Goal: Task Accomplishment & Management: Use online tool/utility

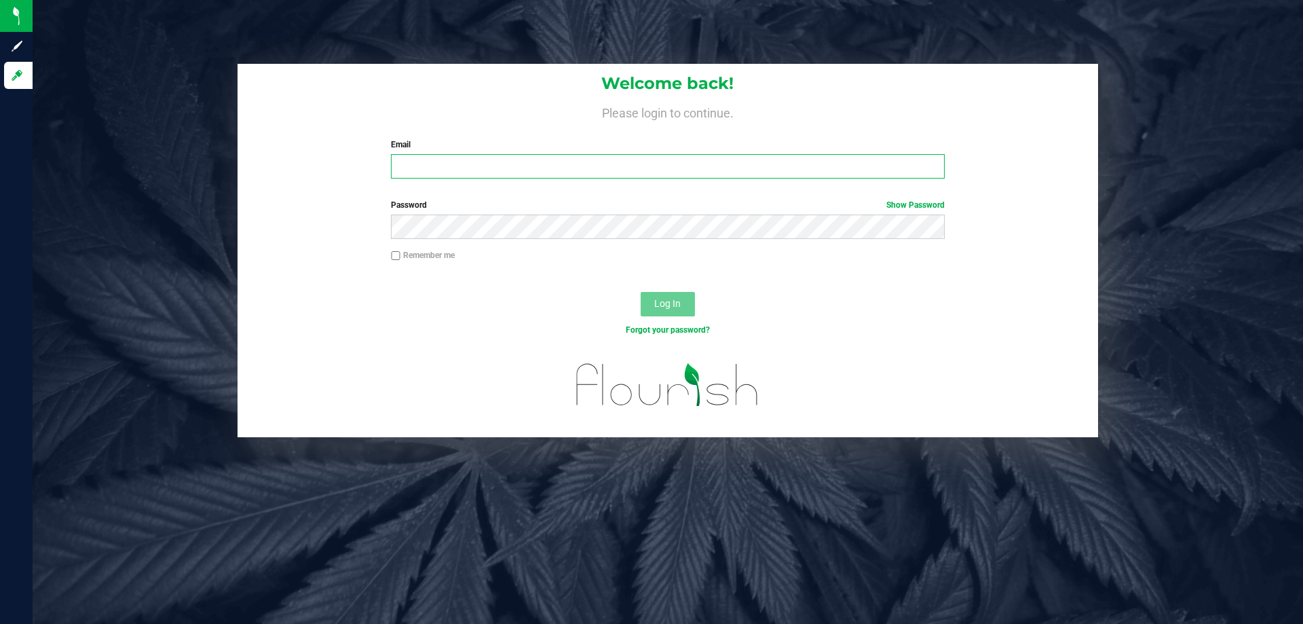
click at [400, 174] on input "Email" at bounding box center [667, 166] width 553 height 24
type input "[PERSON_NAME][EMAIL_ADDRESS][DOMAIN_NAME]"
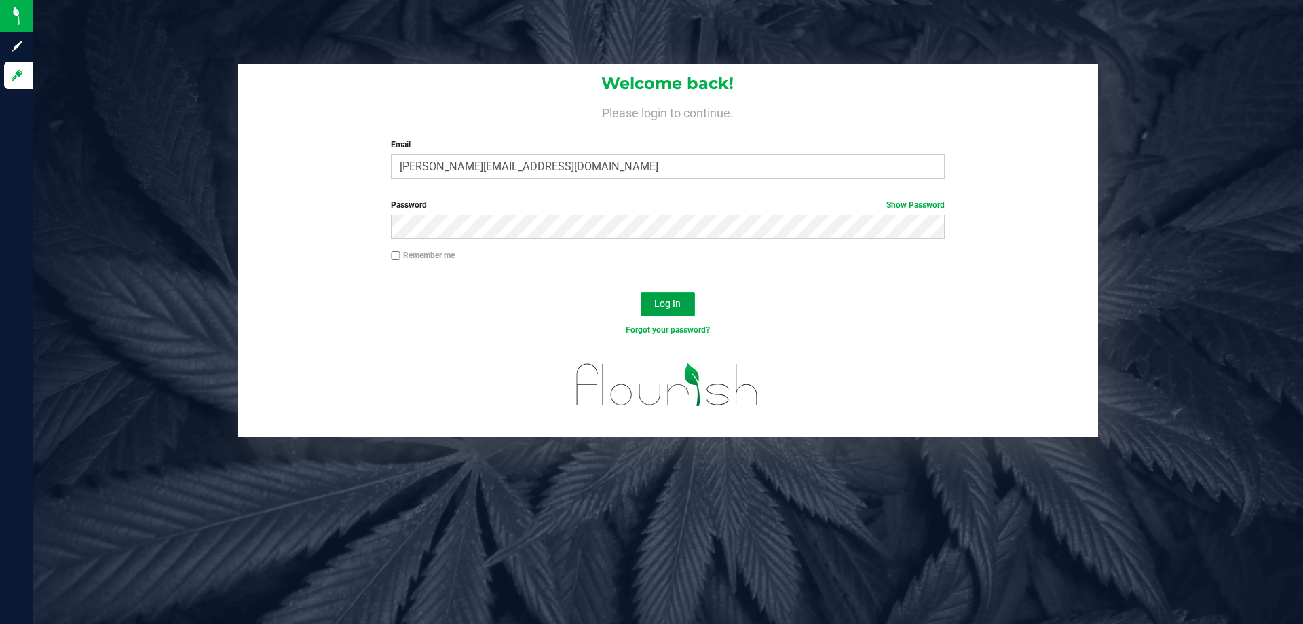
click at [670, 301] on span "Log In" at bounding box center [667, 303] width 26 height 11
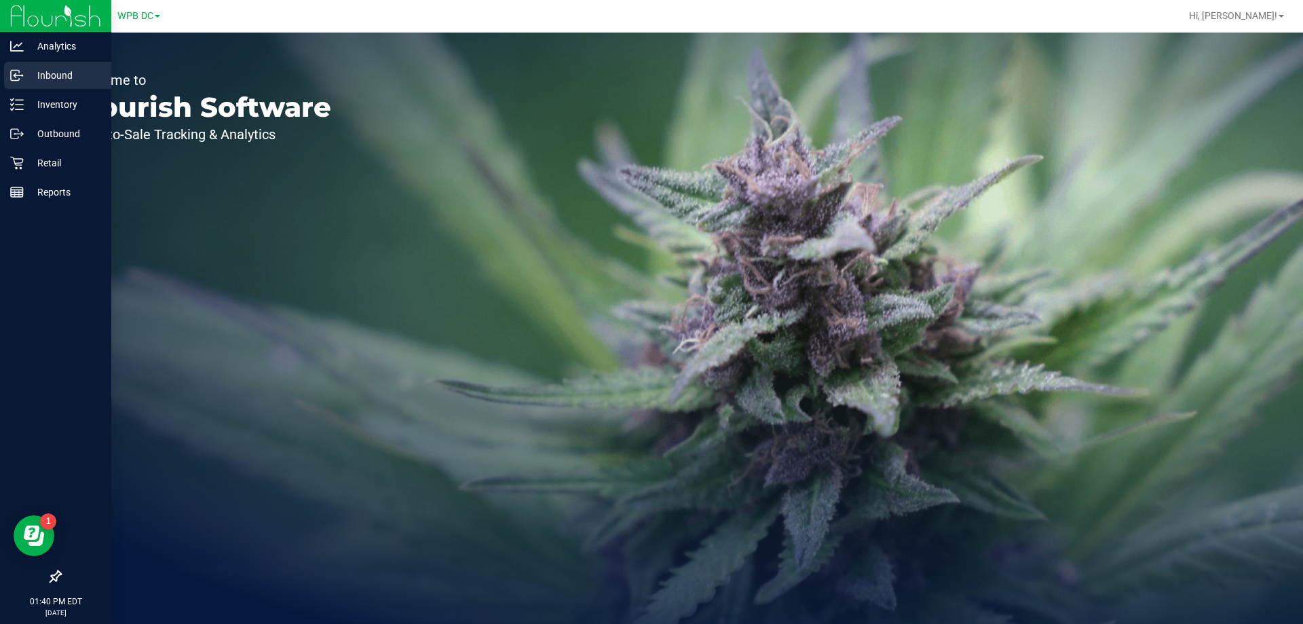
click at [63, 73] on p "Inbound" at bounding box center [64, 75] width 81 height 16
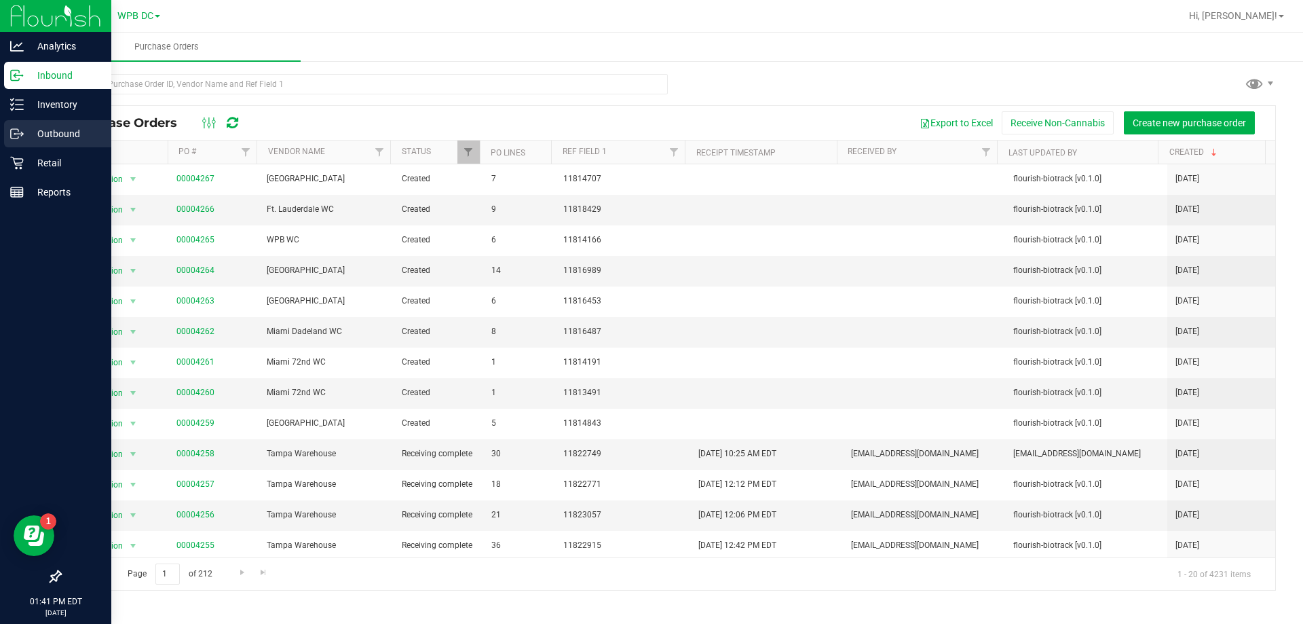
click at [55, 130] on p "Outbound" at bounding box center [64, 134] width 81 height 16
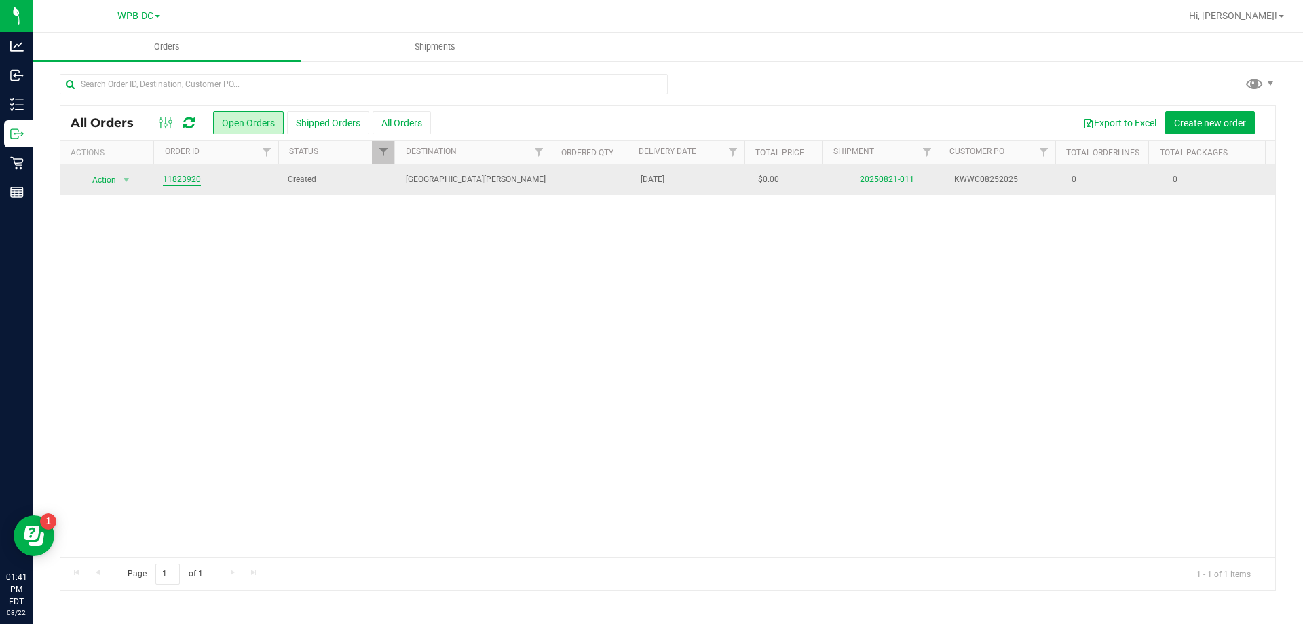
click at [187, 178] on link "11823920" at bounding box center [182, 179] width 38 height 13
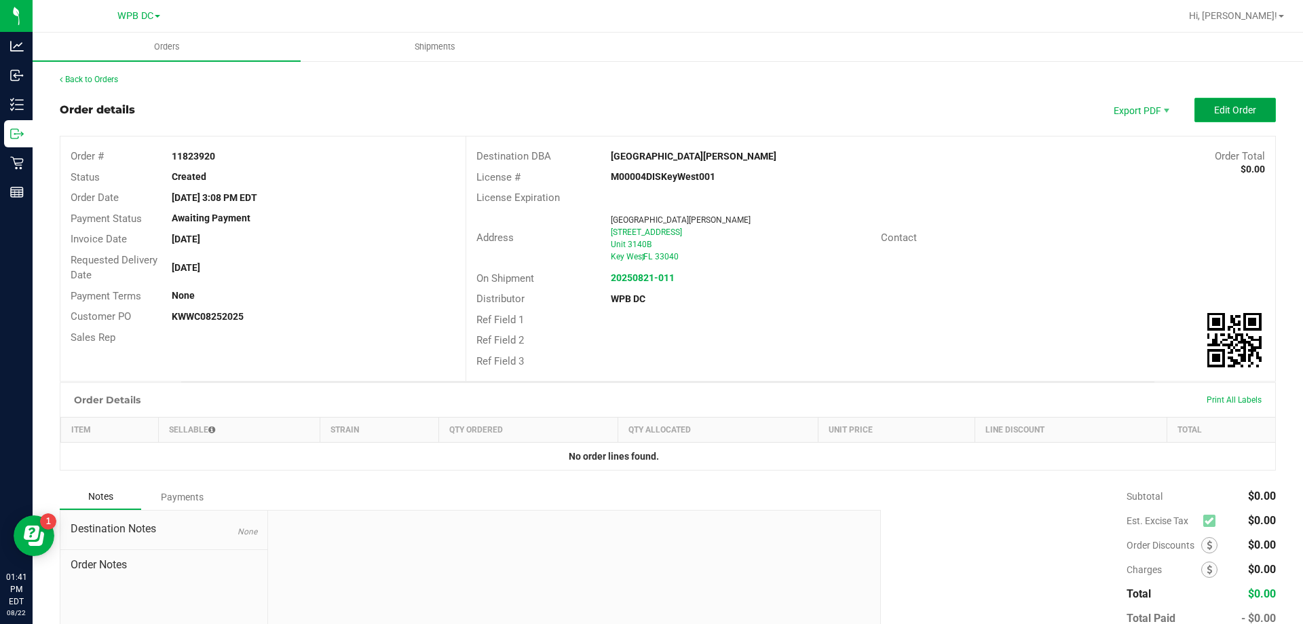
click at [1214, 115] on span "Edit Order" at bounding box center [1235, 110] width 42 height 11
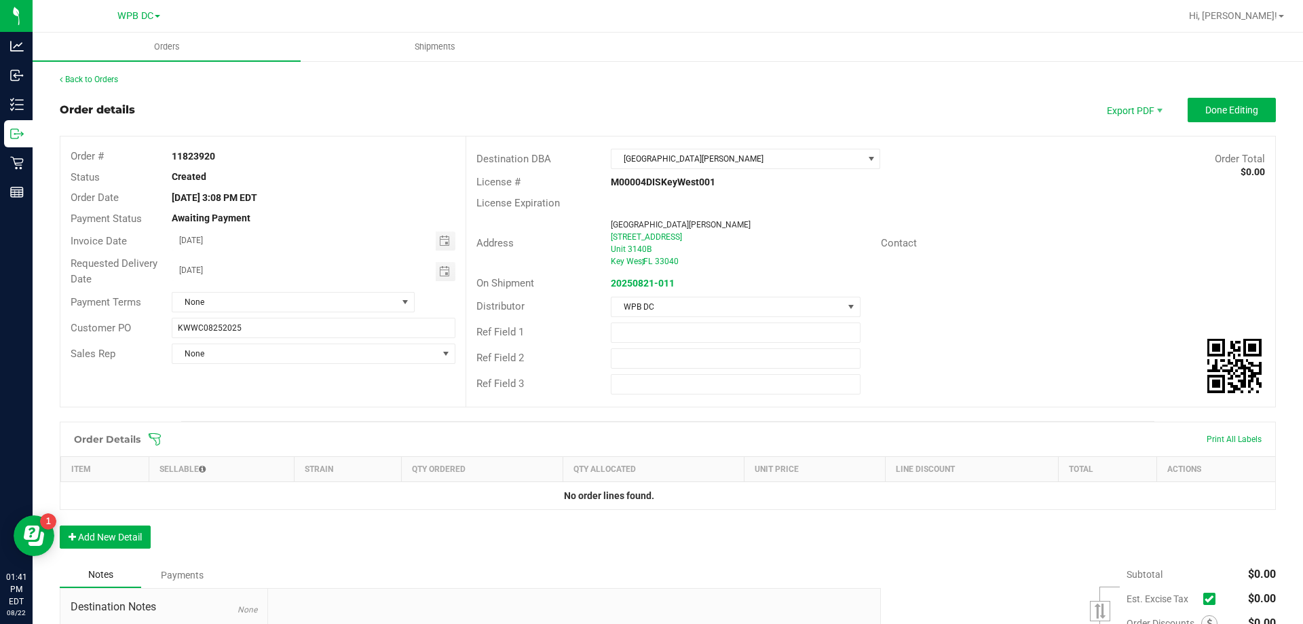
click at [157, 436] on icon at bounding box center [155, 439] width 14 height 14
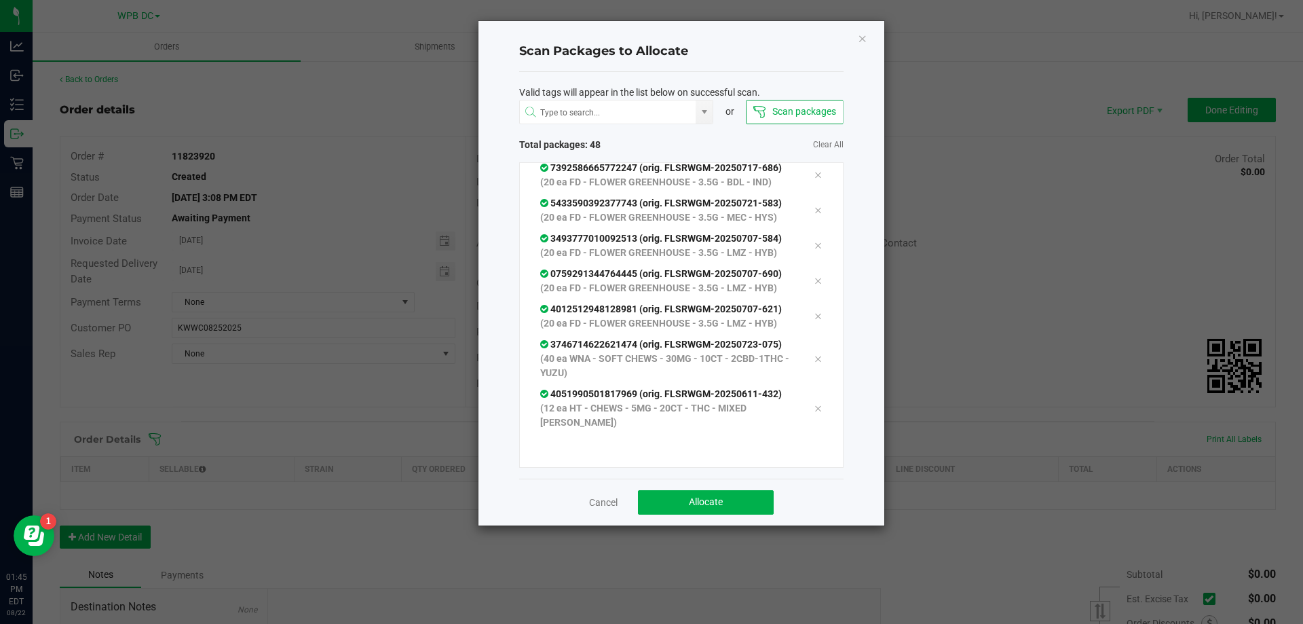
scroll to position [1908, 0]
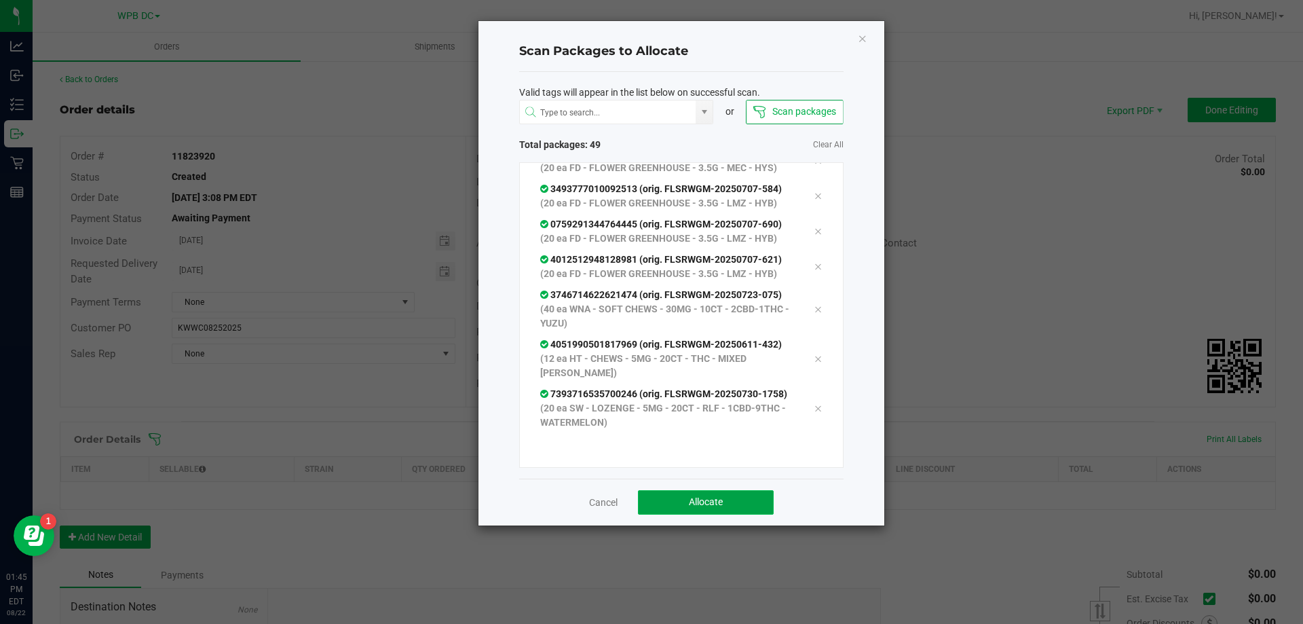
click at [679, 499] on button "Allocate" at bounding box center [706, 502] width 136 height 24
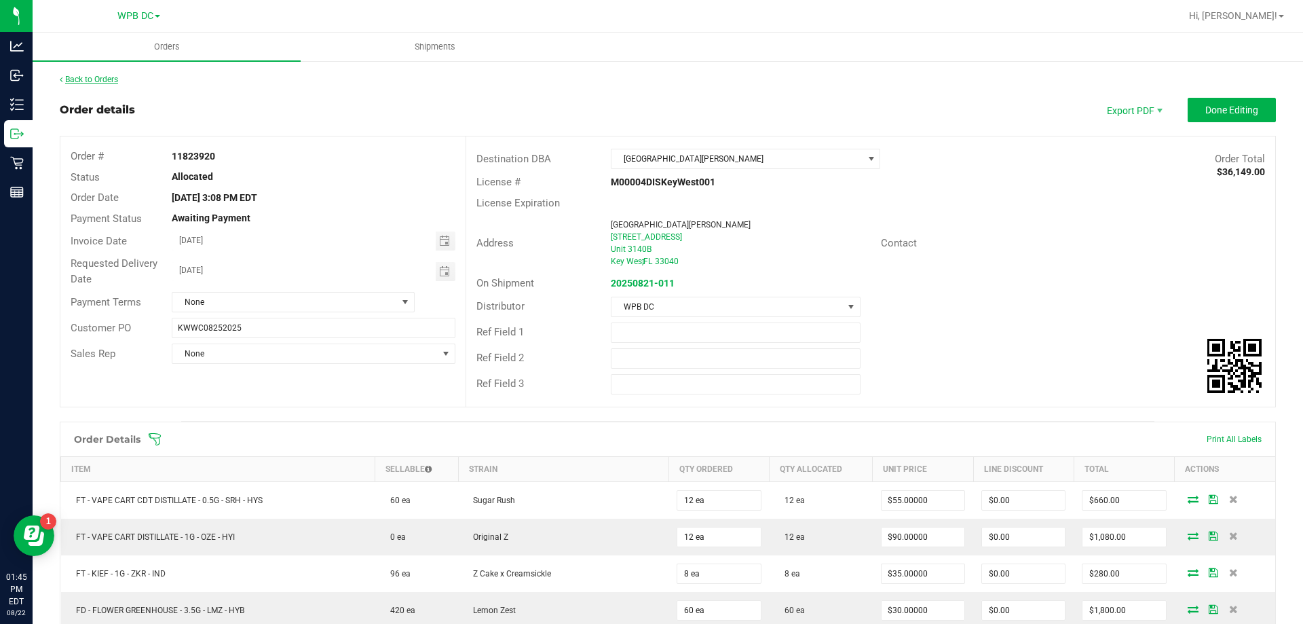
click at [98, 77] on link "Back to Orders" at bounding box center [89, 80] width 58 height 10
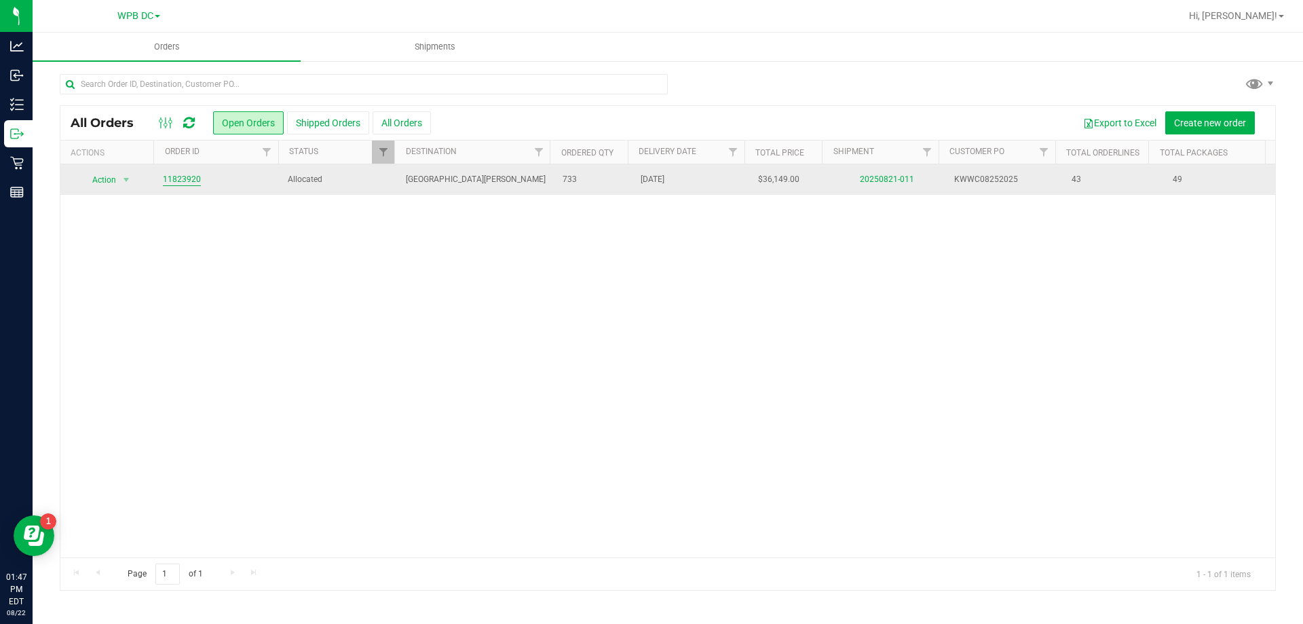
click at [187, 176] on link "11823920" at bounding box center [182, 179] width 38 height 13
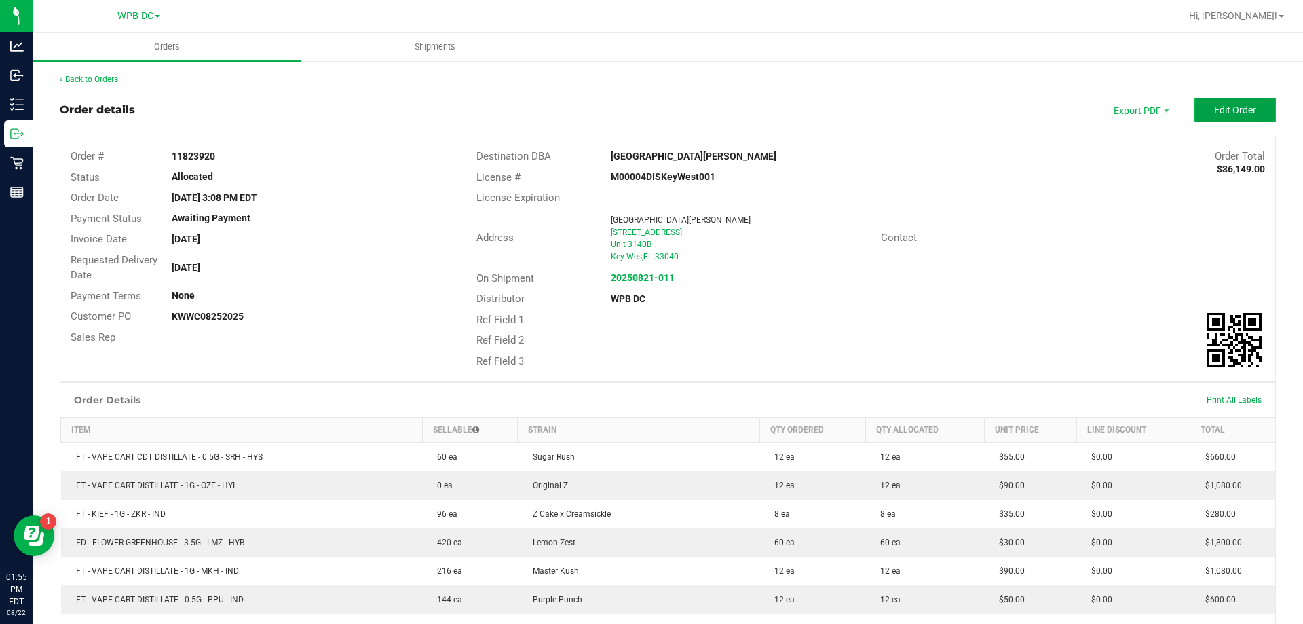
click at [1231, 114] on span "Edit Order" at bounding box center [1235, 110] width 42 height 11
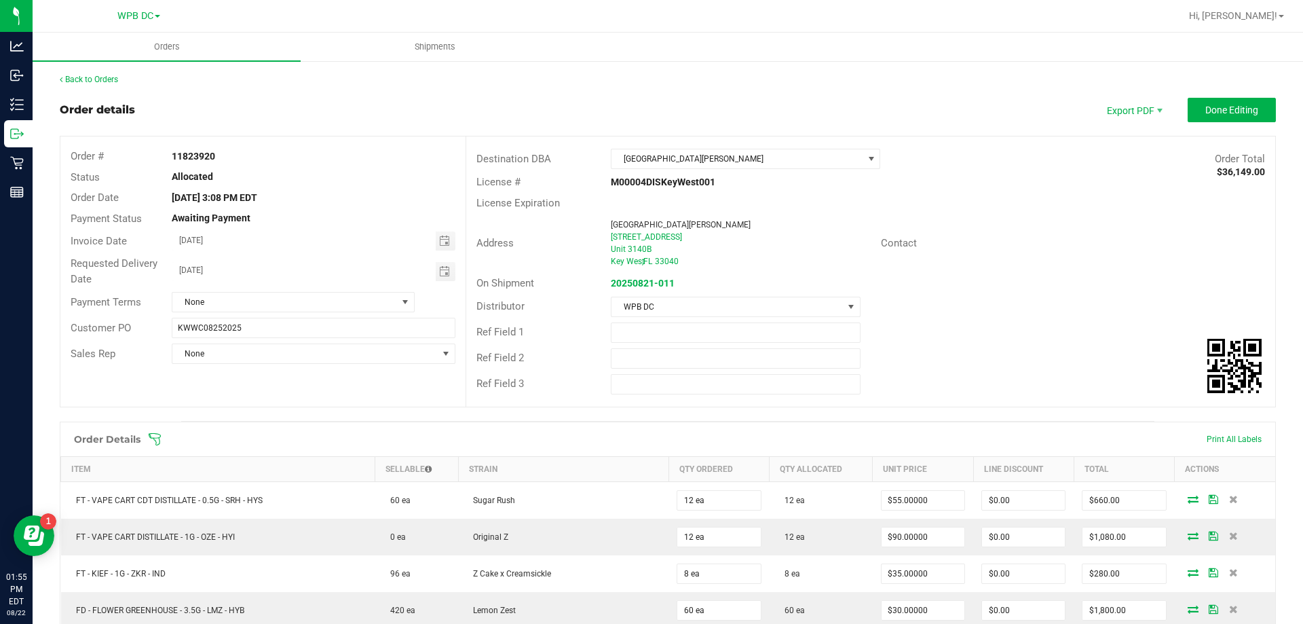
click at [153, 437] on icon at bounding box center [155, 439] width 14 height 14
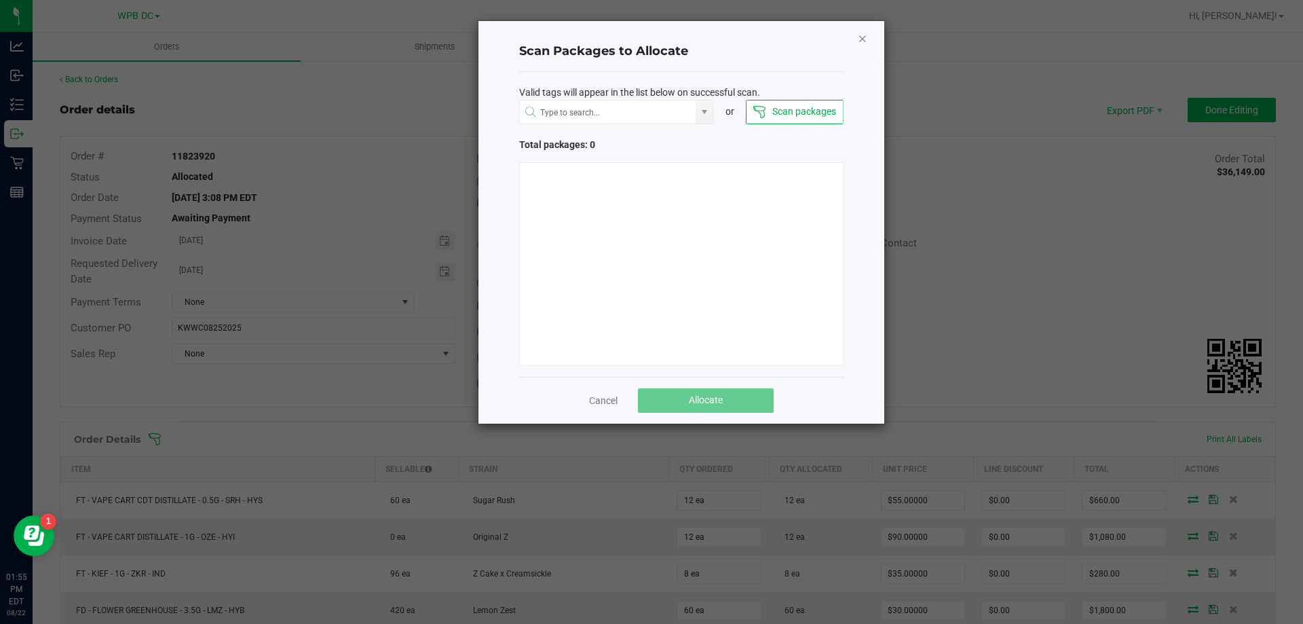
click at [860, 39] on icon "Close" at bounding box center [863, 38] width 10 height 16
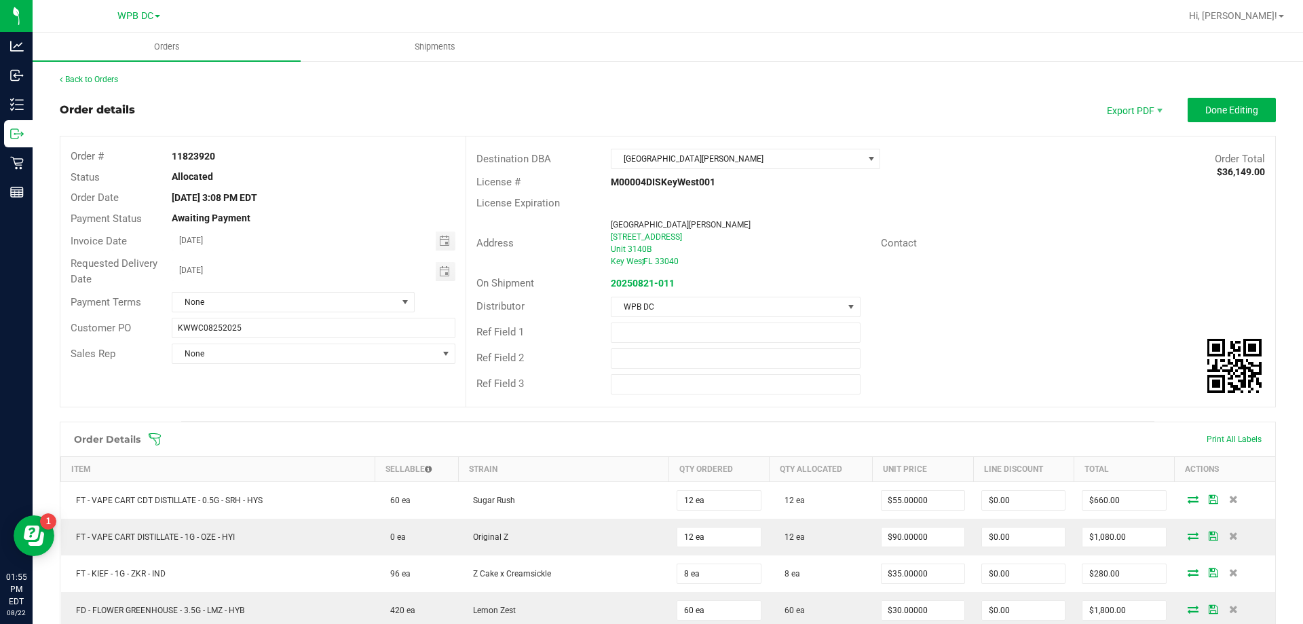
click at [155, 438] on icon at bounding box center [155, 439] width 14 height 14
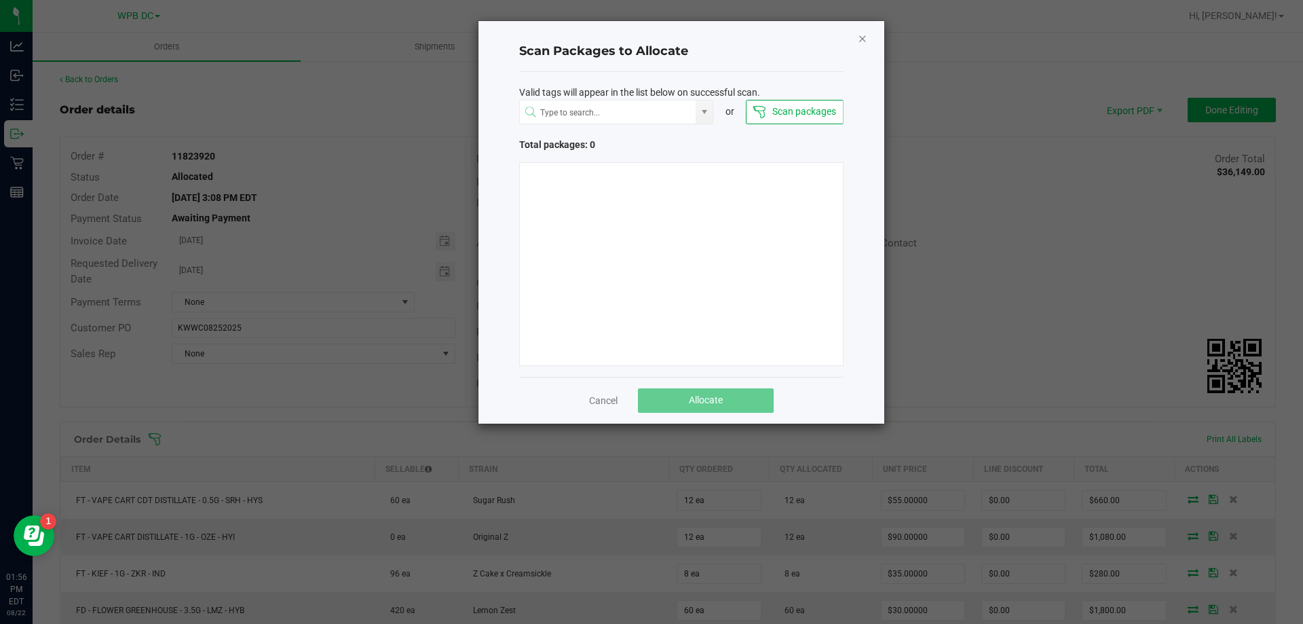
click at [866, 37] on icon "Close" at bounding box center [863, 38] width 10 height 16
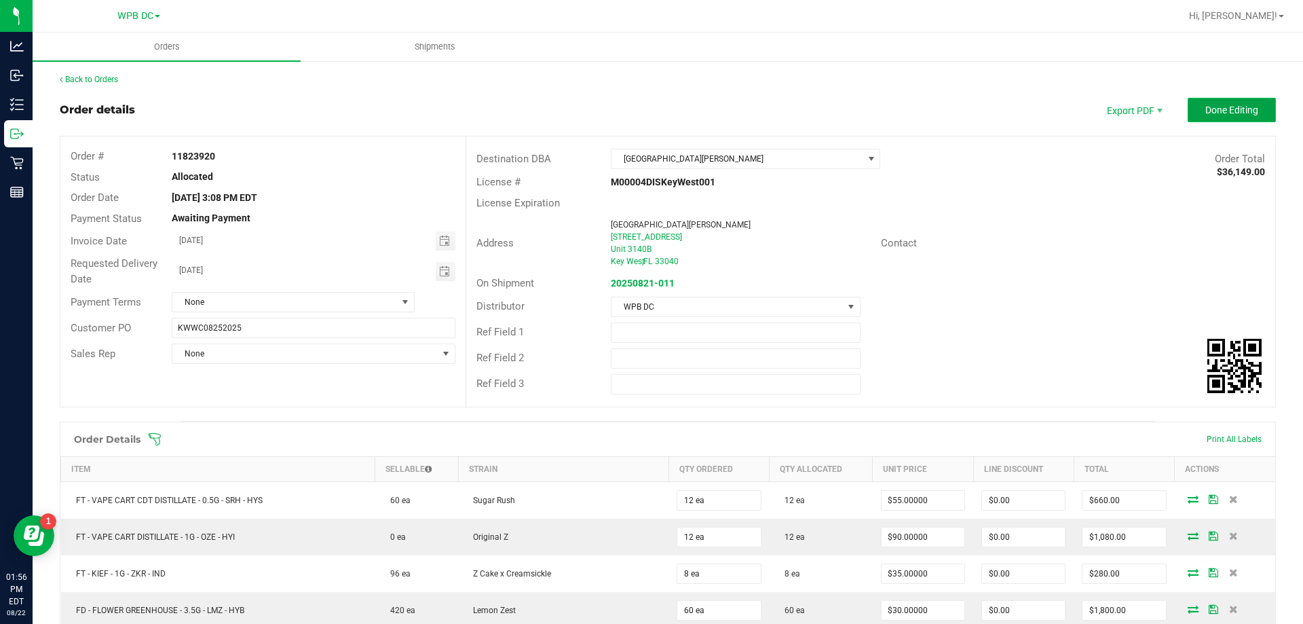
click at [1223, 113] on span "Done Editing" at bounding box center [1231, 110] width 53 height 11
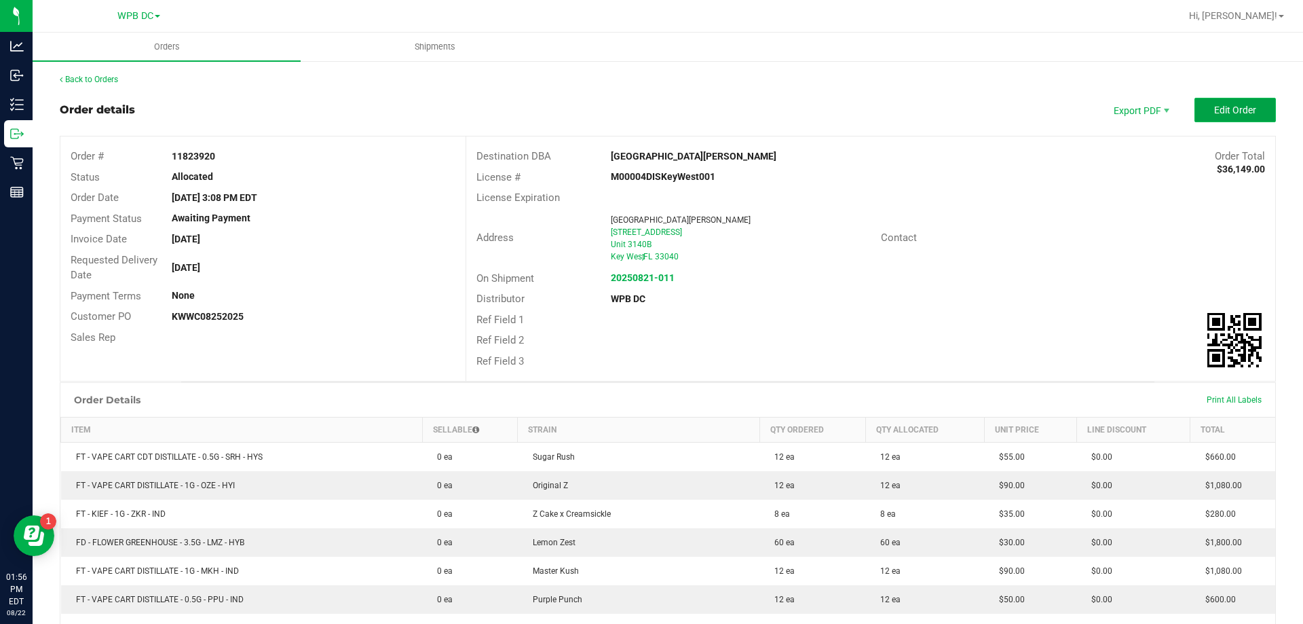
click at [1243, 105] on span "Edit Order" at bounding box center [1235, 110] width 42 height 11
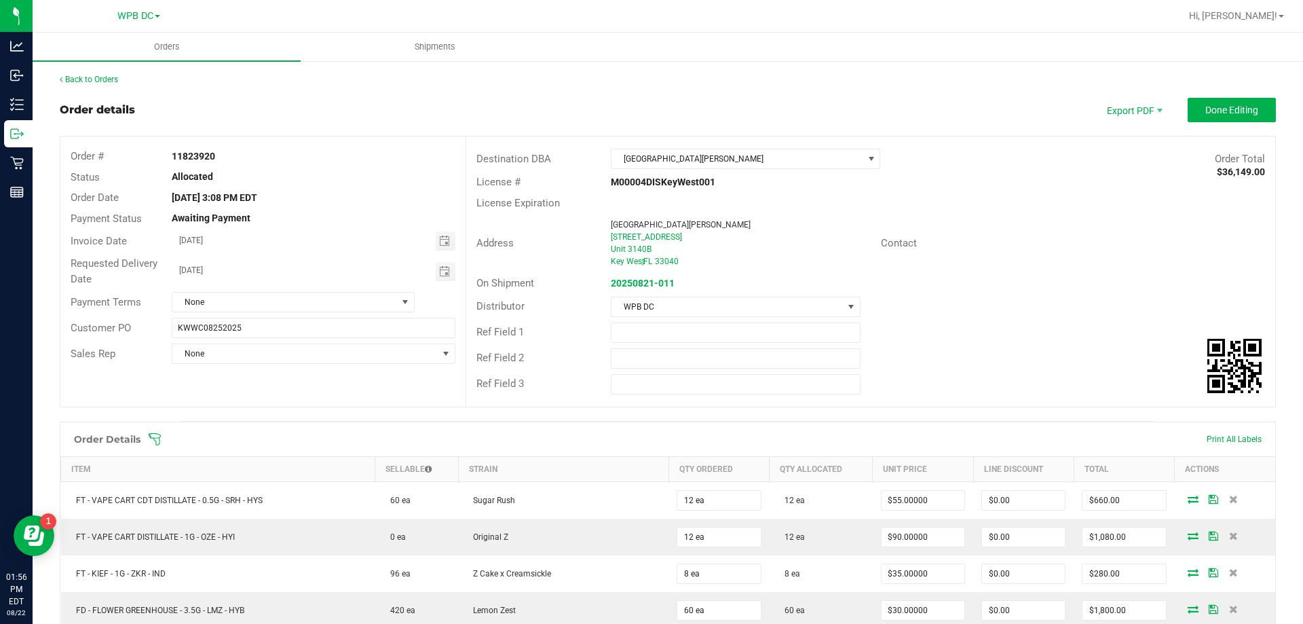
click at [152, 437] on icon at bounding box center [155, 439] width 14 height 14
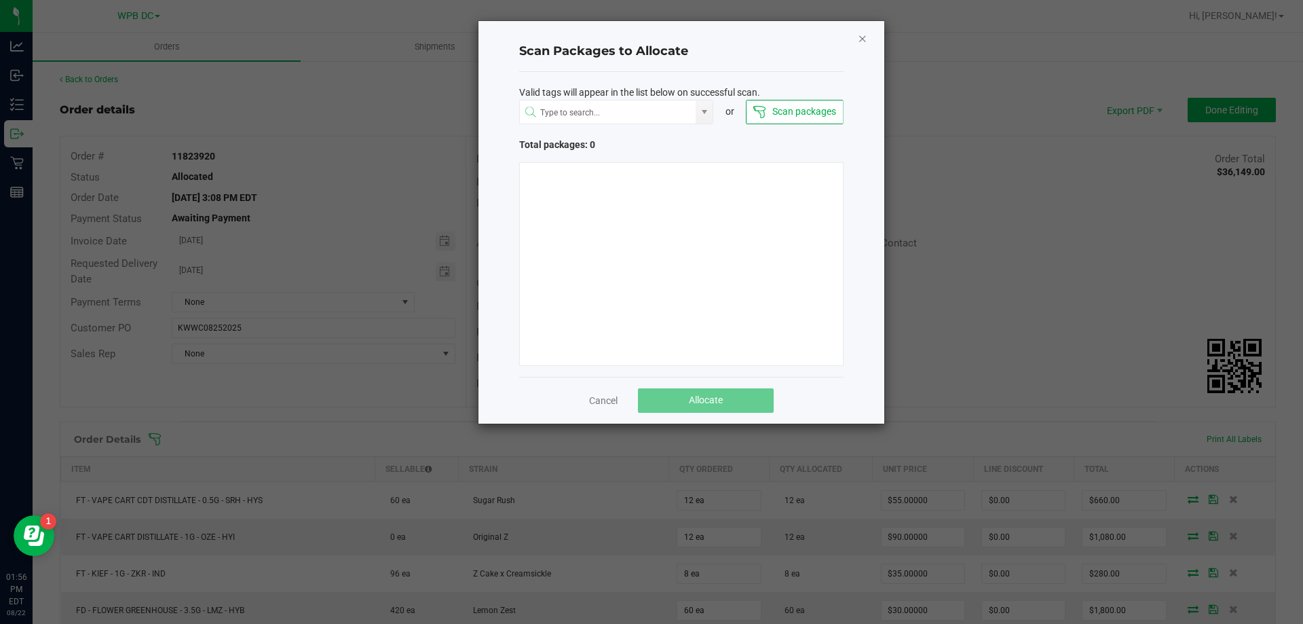
click at [865, 37] on icon "Close" at bounding box center [863, 38] width 10 height 16
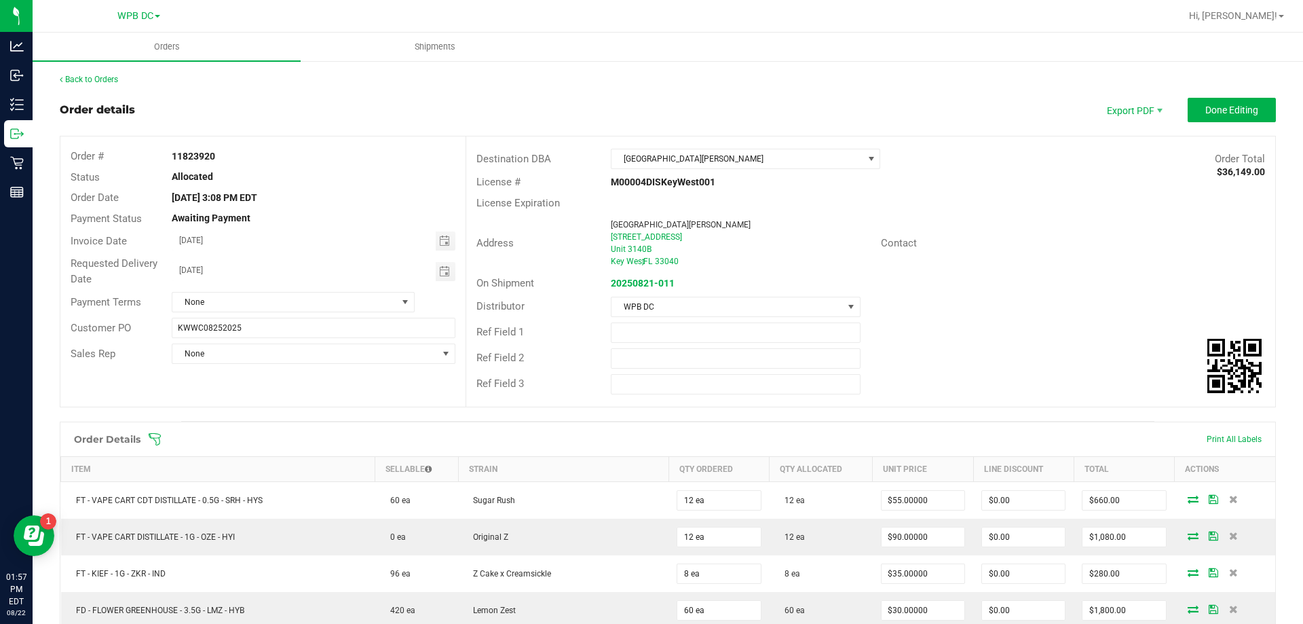
click at [153, 438] on icon at bounding box center [155, 439] width 12 height 12
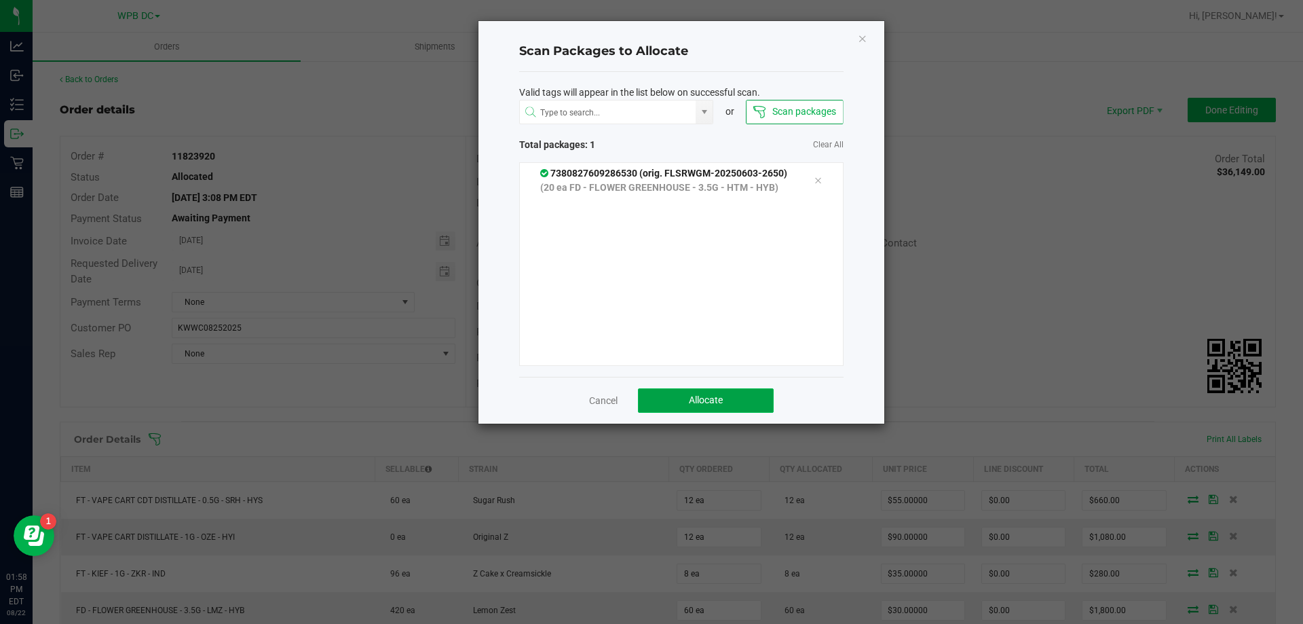
click at [711, 393] on button "Allocate" at bounding box center [706, 400] width 136 height 24
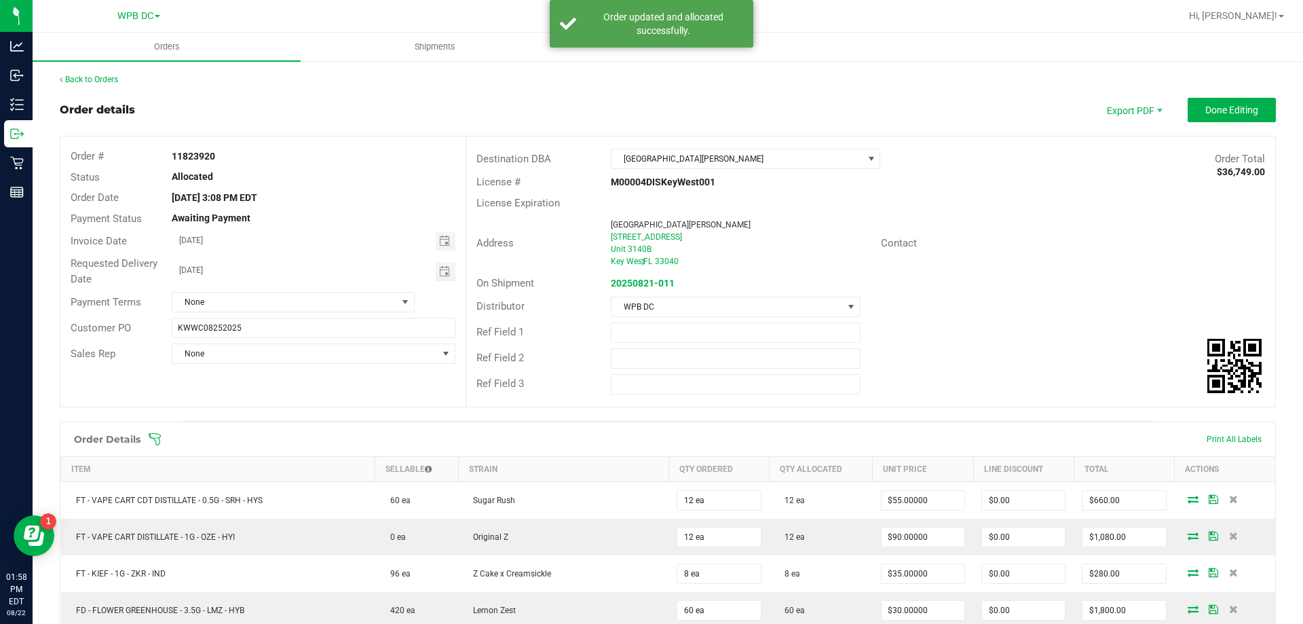
click at [105, 73] on div "Back to Orders" at bounding box center [668, 79] width 1216 height 12
click at [102, 77] on link "Back to Orders" at bounding box center [89, 80] width 58 height 10
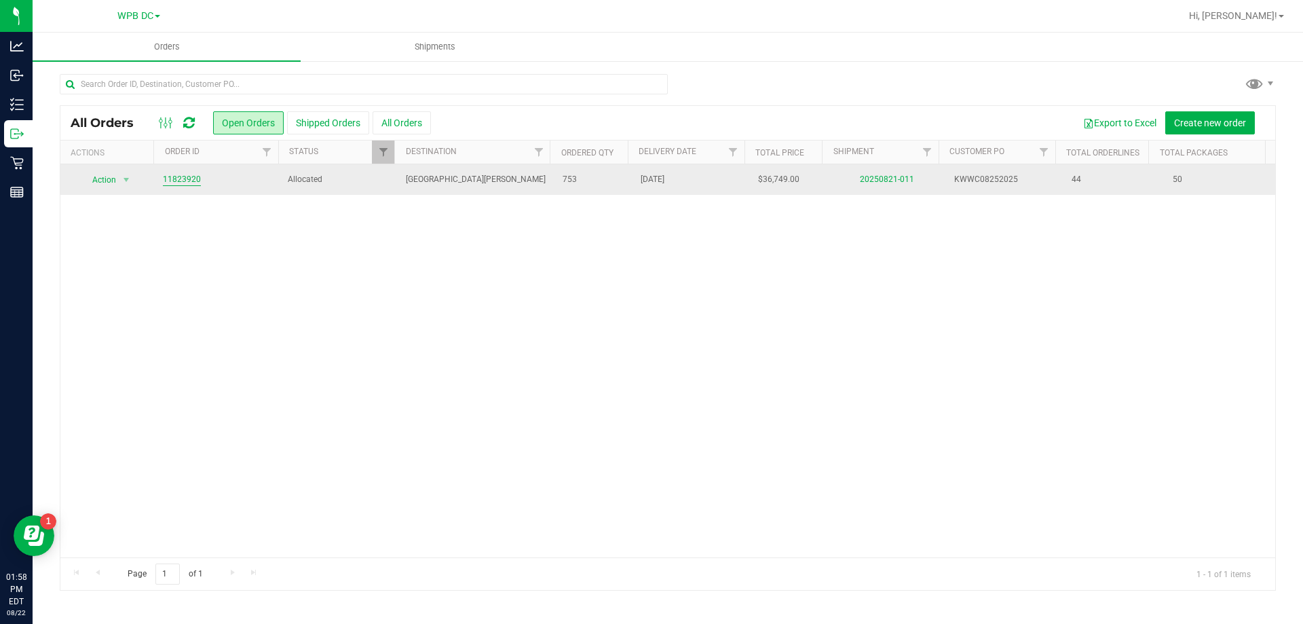
click at [189, 179] on link "11823920" at bounding box center [182, 179] width 38 height 13
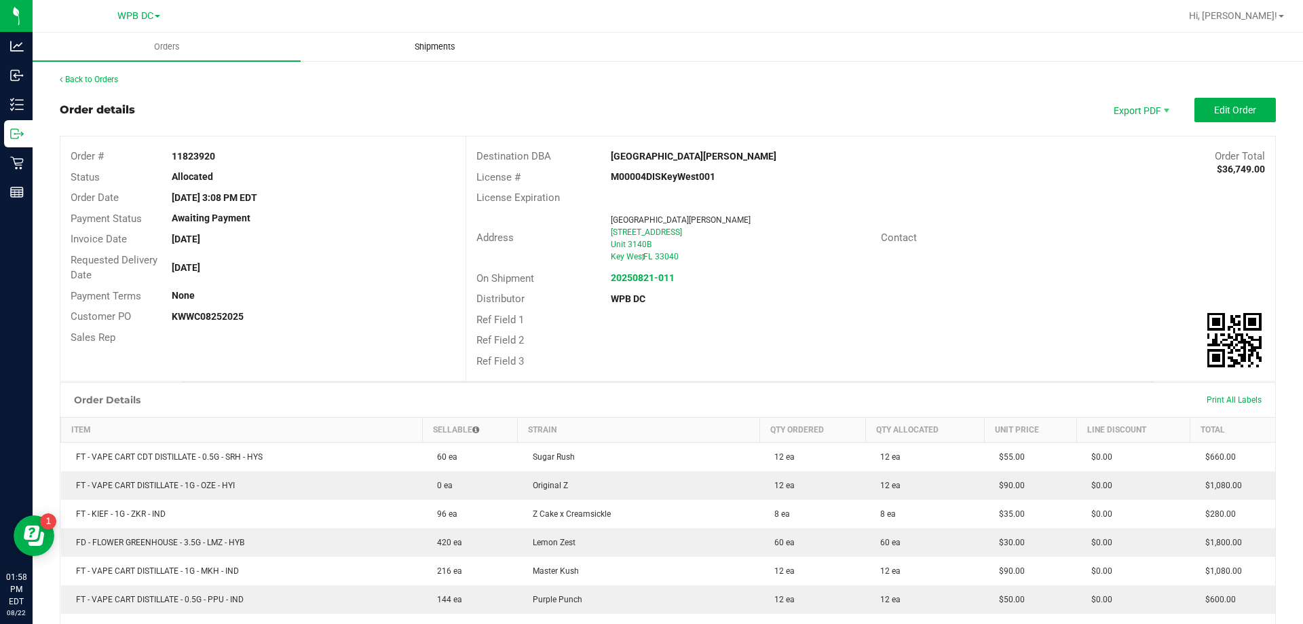
click at [430, 48] on span "Shipments" at bounding box center [434, 47] width 77 height 12
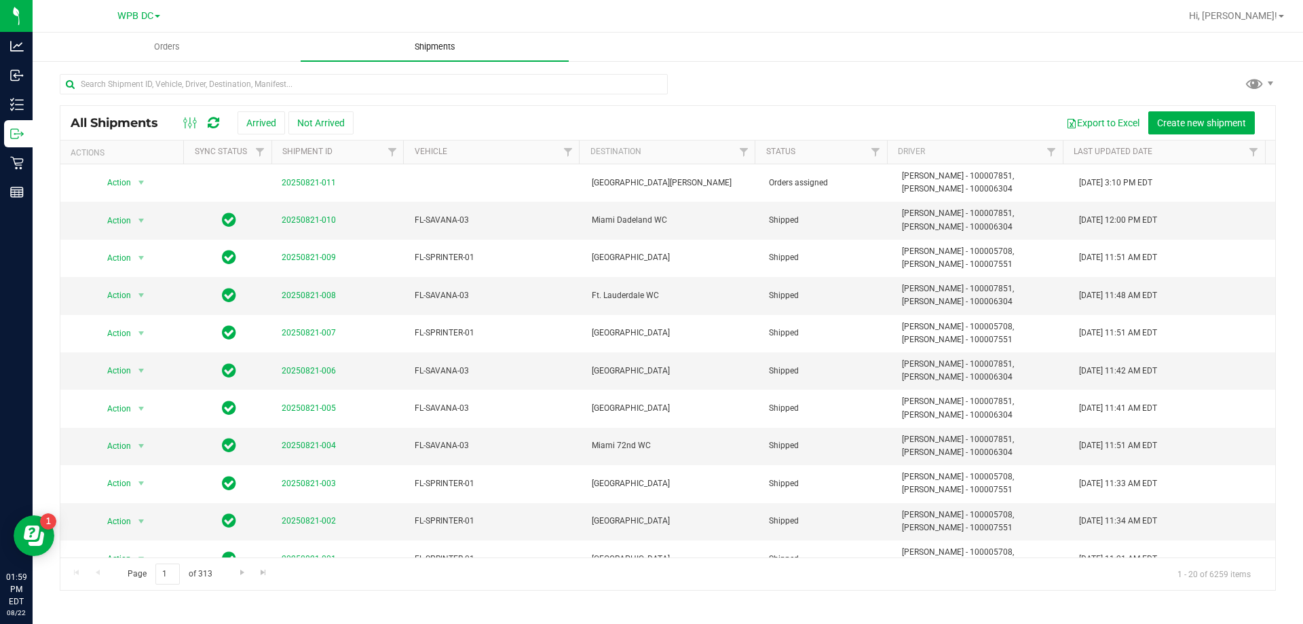
click at [427, 48] on span "Shipments" at bounding box center [434, 47] width 77 height 12
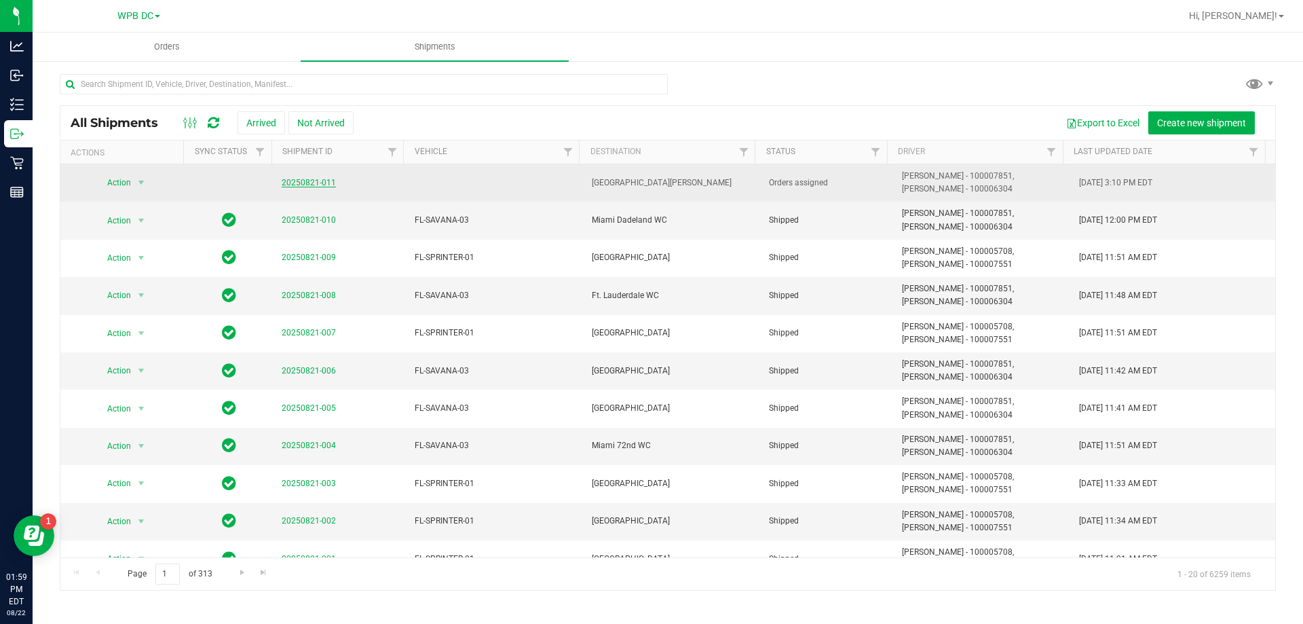
click at [303, 182] on link "20250821-011" at bounding box center [309, 183] width 54 height 10
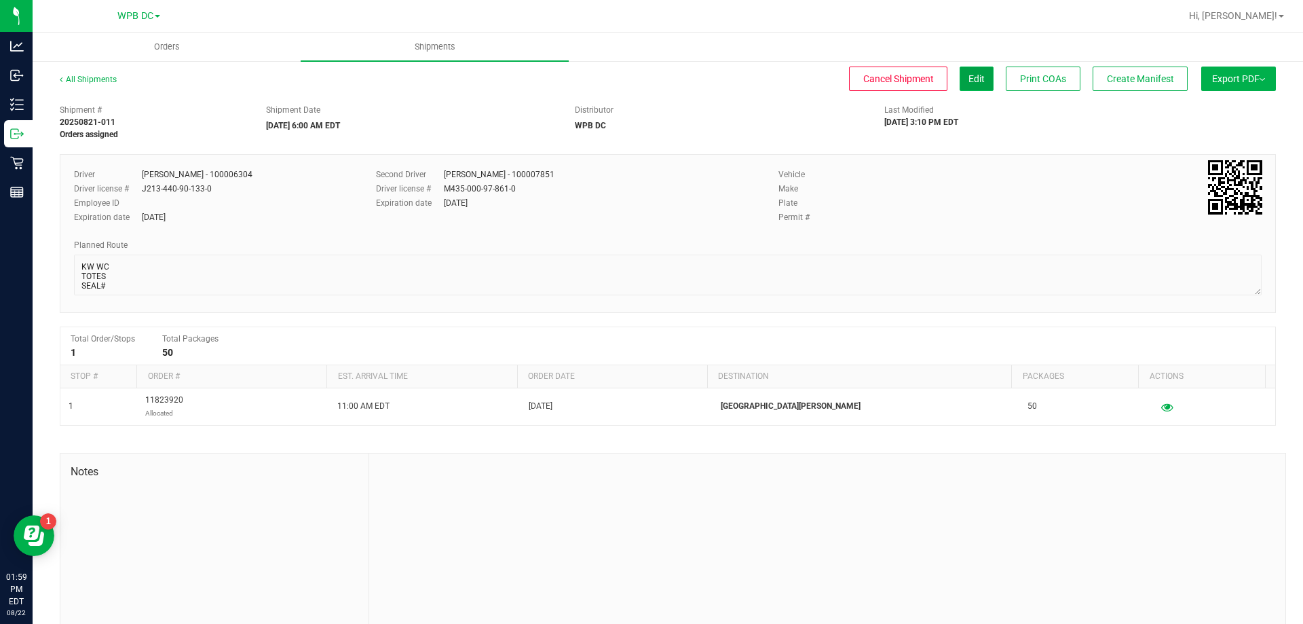
click at [968, 76] on span "Edit" at bounding box center [976, 78] width 16 height 11
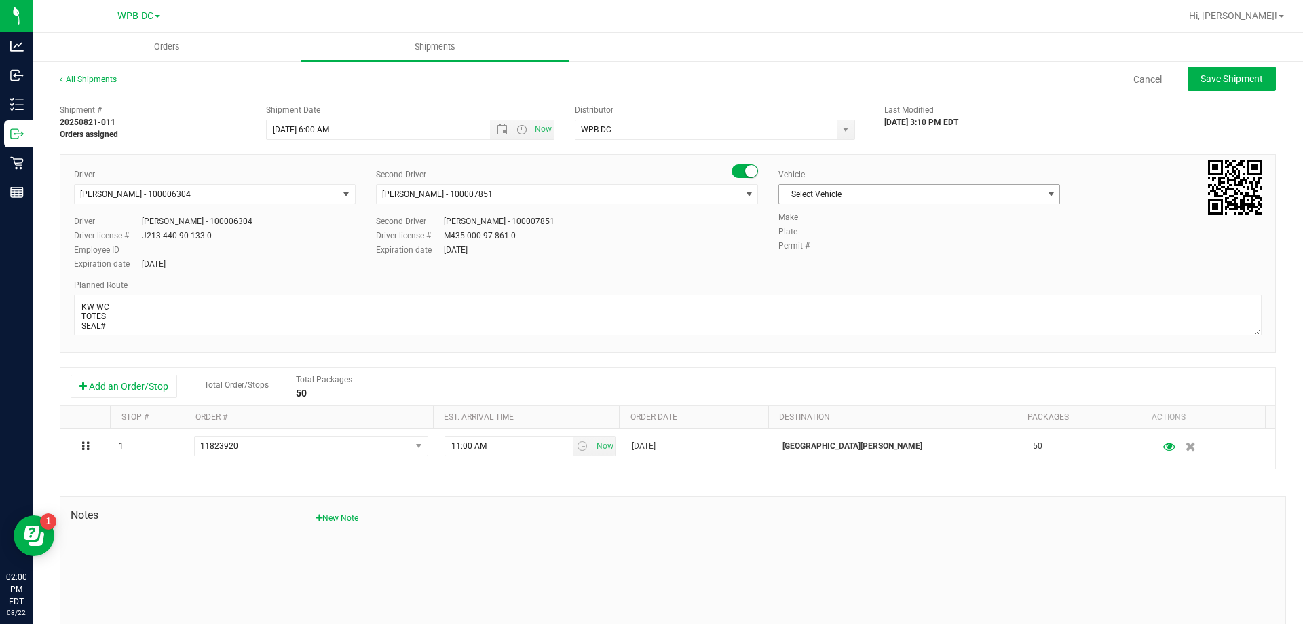
click at [1046, 195] on span "select" at bounding box center [1051, 194] width 11 height 11
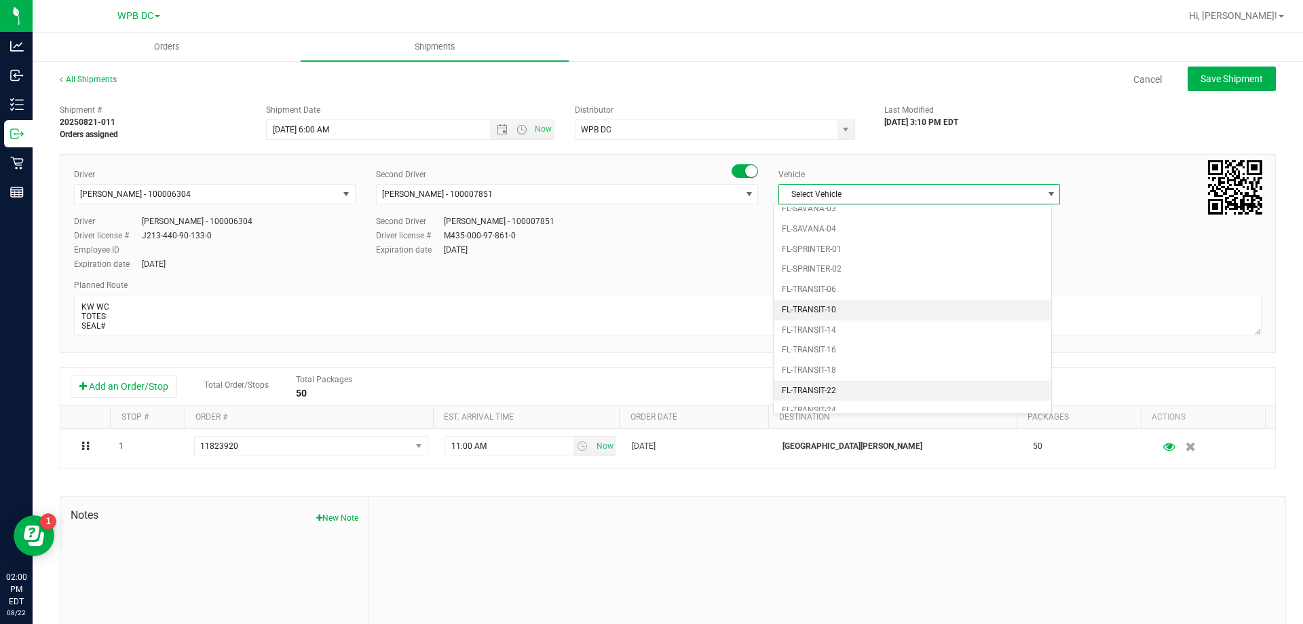
scroll to position [763, 0]
click at [809, 341] on li "FL-TRANSIT-18" at bounding box center [913, 342] width 278 height 20
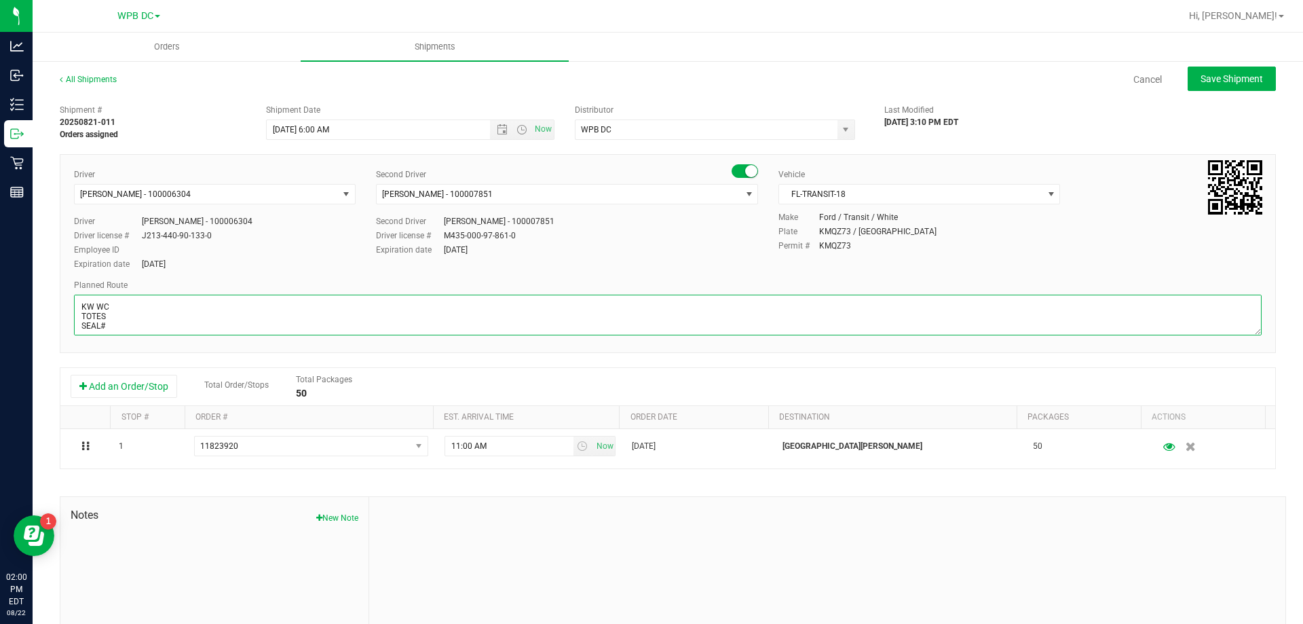
click at [115, 316] on textarea at bounding box center [668, 315] width 1188 height 41
click at [113, 328] on textarea at bounding box center [668, 315] width 1188 height 41
type textarea "KW WC TOTES 4 SEAL# 564537-564544 HARDWARE LIVE ROSIN WPBDC-KWWC"
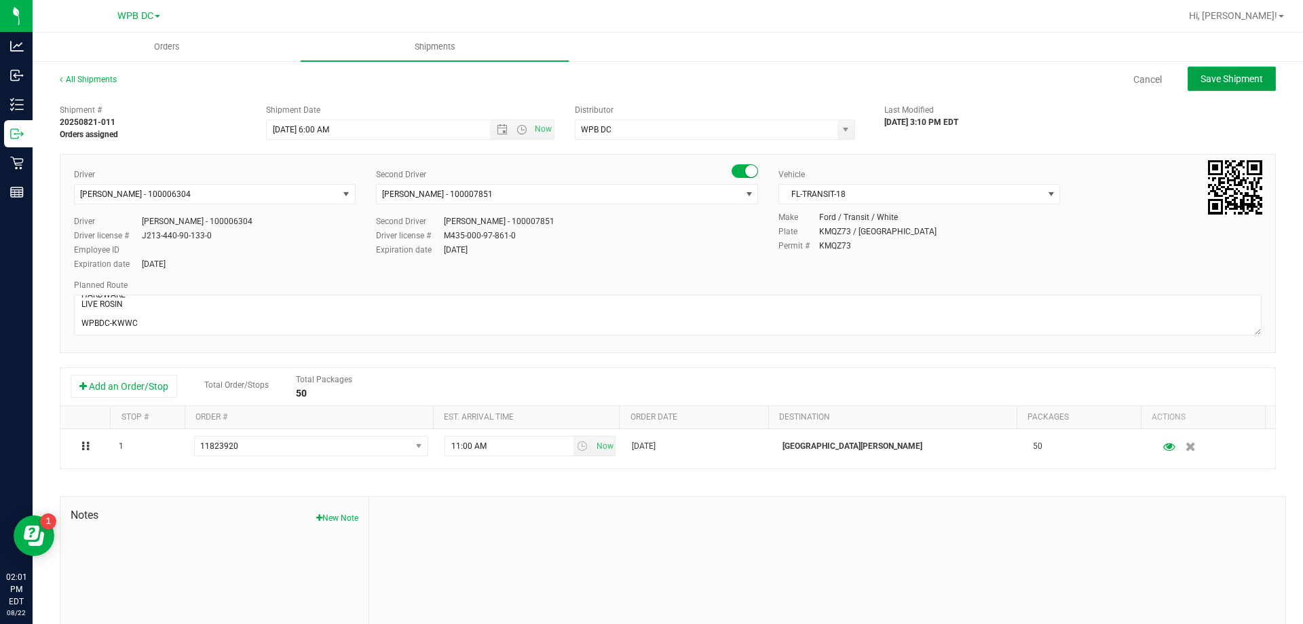
click at [1207, 76] on span "Save Shipment" at bounding box center [1231, 78] width 62 height 11
type input "[DATE] 10:00 AM"
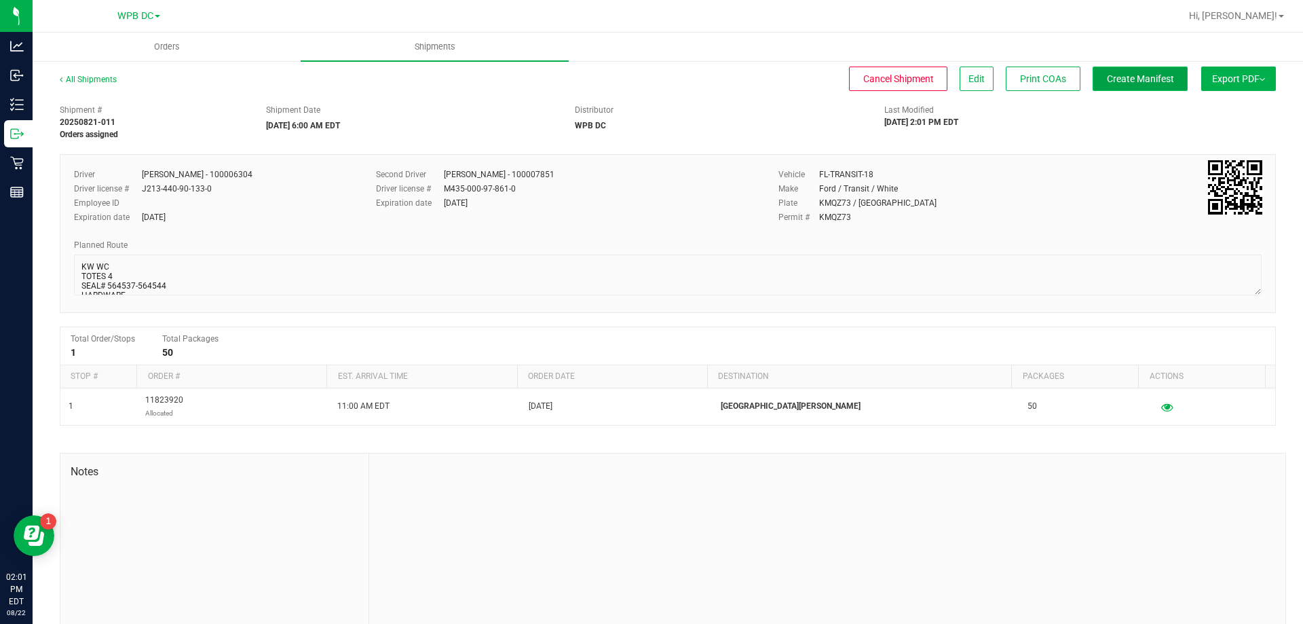
click at [1110, 81] on span "Create Manifest" at bounding box center [1140, 78] width 67 height 11
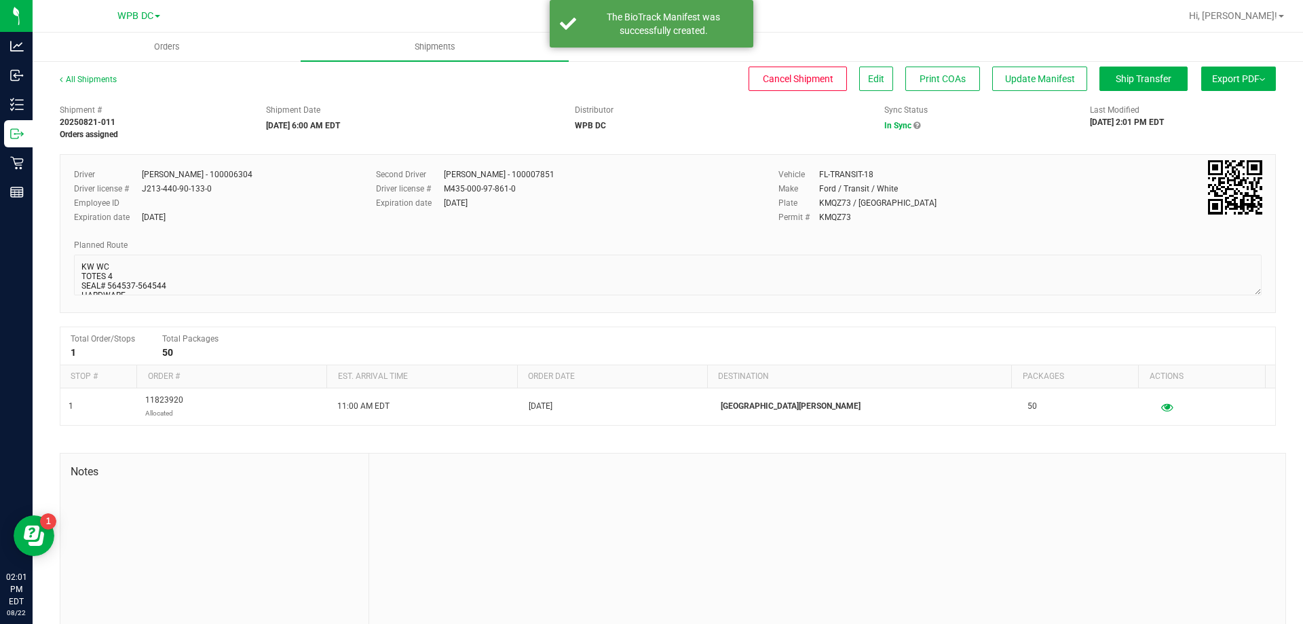
click at [1213, 74] on button "Export PDF" at bounding box center [1238, 79] width 75 height 24
click at [1188, 105] on span "Manifest by Package ID" at bounding box center [1218, 109] width 86 height 10
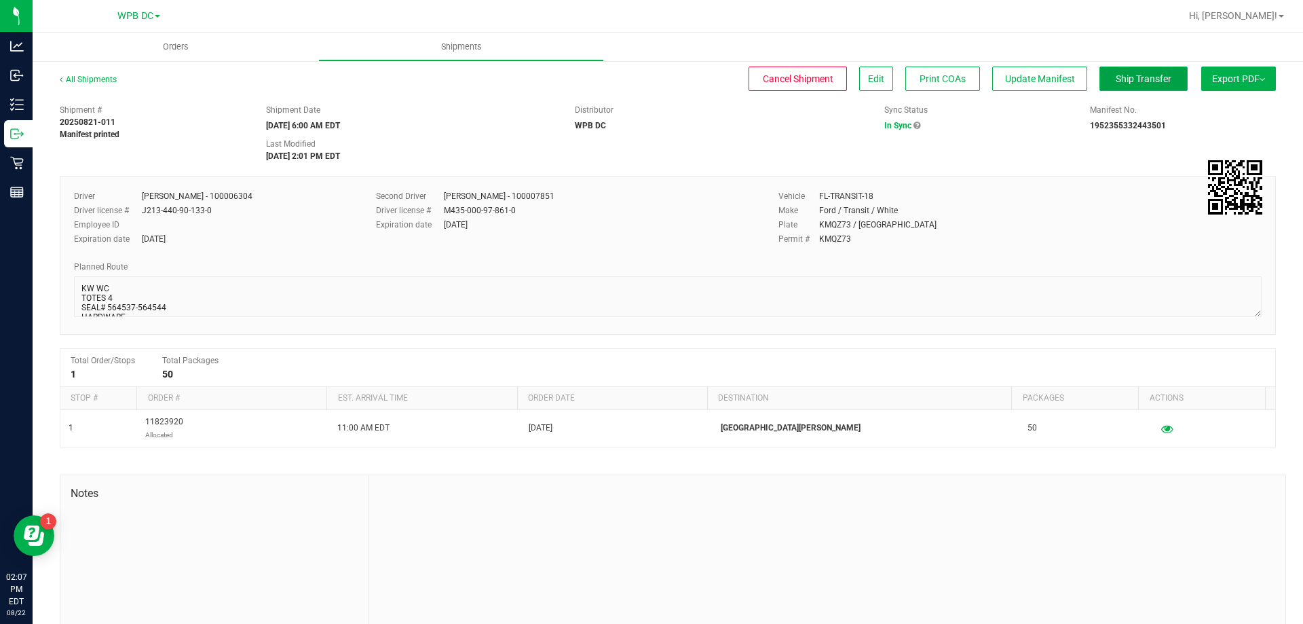
click at [1124, 81] on span "Ship Transfer" at bounding box center [1144, 78] width 56 height 11
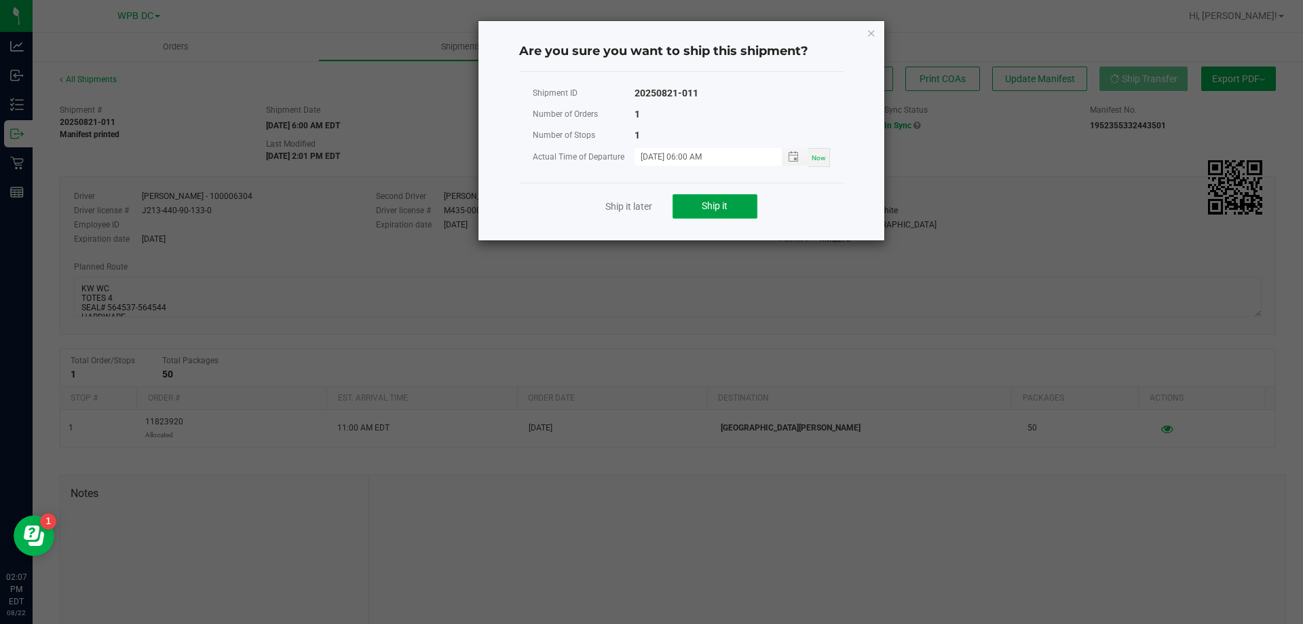
click at [713, 207] on span "Ship it" at bounding box center [715, 205] width 26 height 11
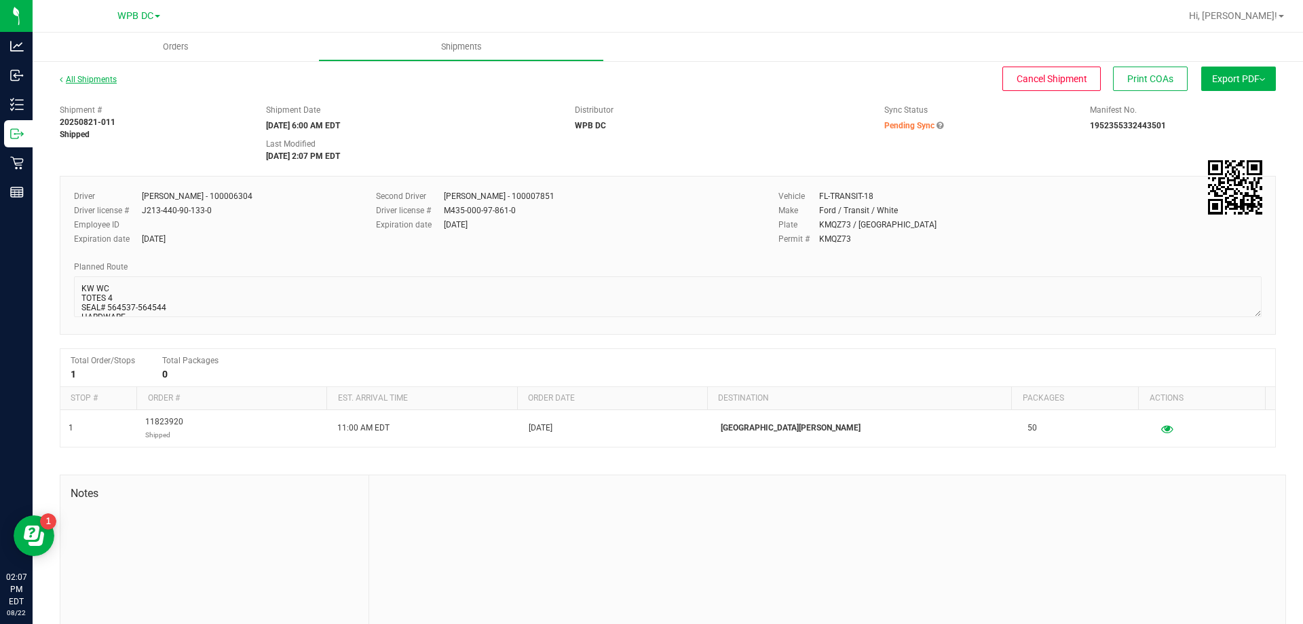
click at [90, 77] on link "All Shipments" at bounding box center [88, 80] width 57 height 10
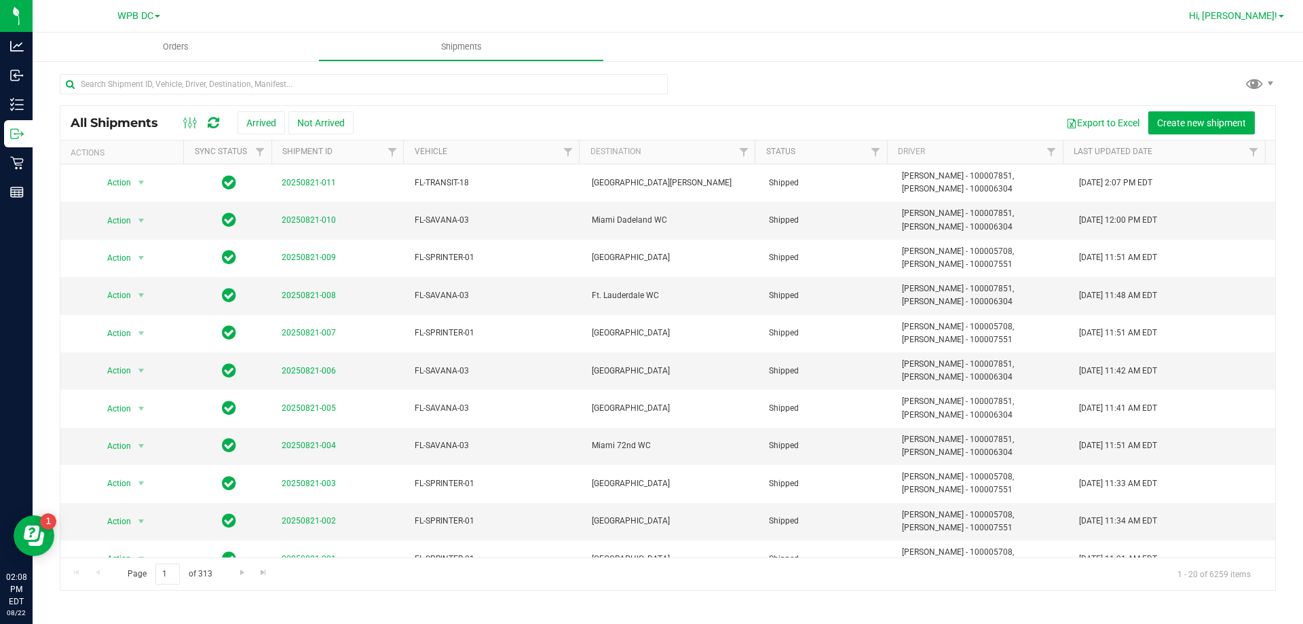
click at [1280, 17] on span at bounding box center [1281, 16] width 5 height 3
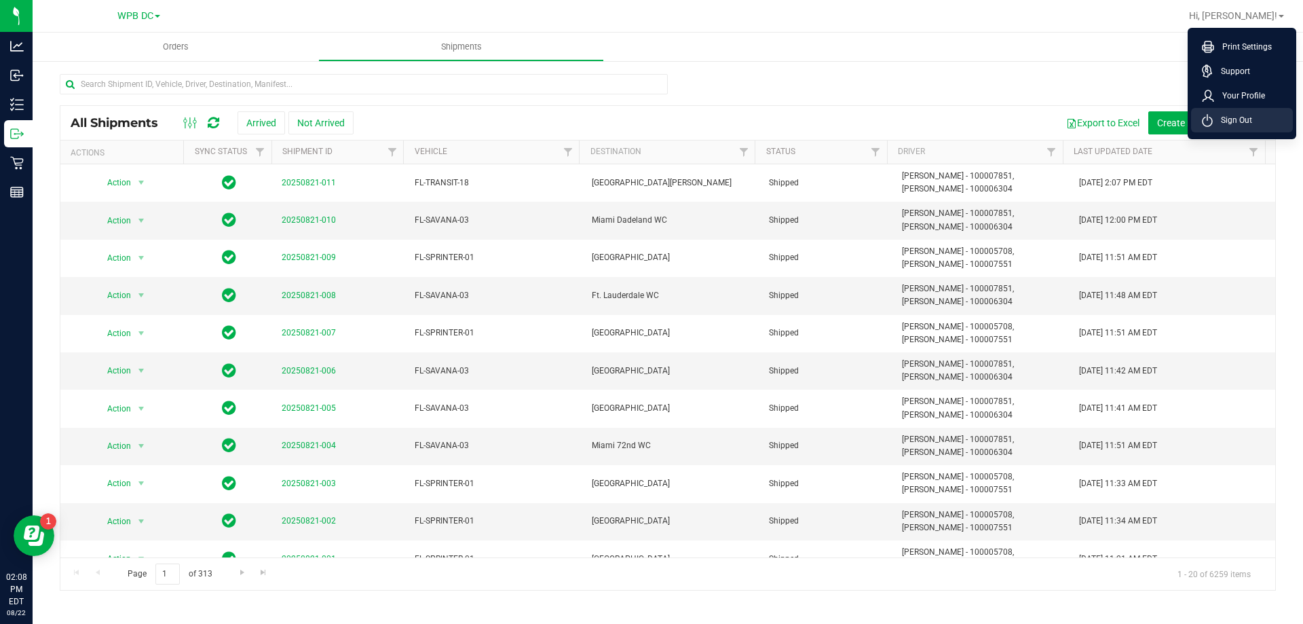
click at [1237, 118] on span "Sign Out" at bounding box center [1232, 120] width 39 height 14
